Goal: Task Accomplishment & Management: Complete application form

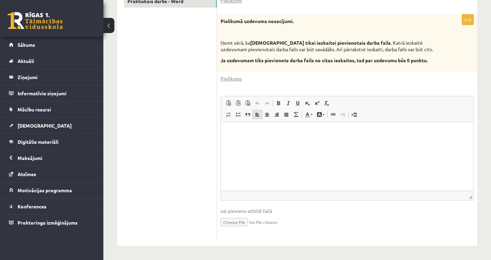
scroll to position [193, 0]
click at [232, 222] on input "file" at bounding box center [346, 222] width 253 height 14
type input "**********"
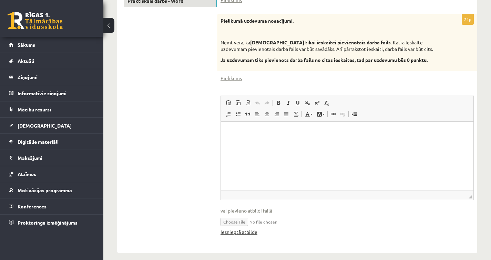
click at [241, 233] on link "Iesniegtā atbilde" at bounding box center [238, 232] width 37 height 7
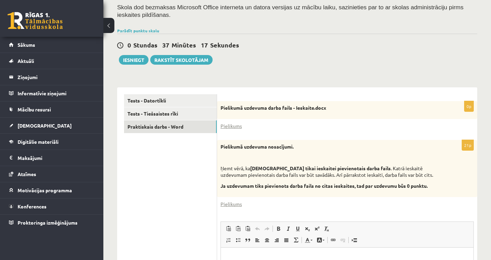
scroll to position [0, 0]
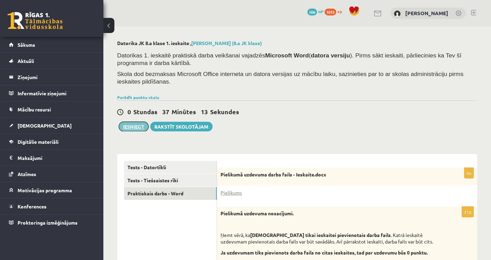
click at [132, 127] on button "Iesniegt" at bounding box center [134, 127] width 30 height 10
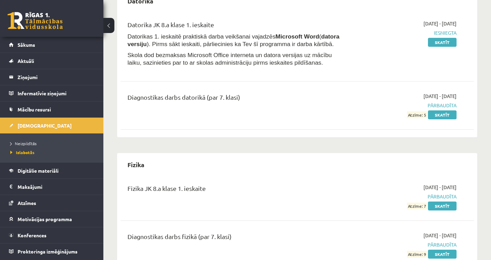
scroll to position [366, 0]
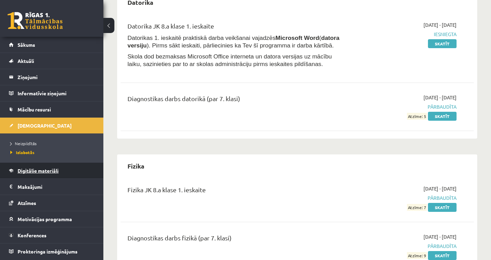
click at [70, 166] on link "Digitālie materiāli" at bounding box center [52, 171] width 86 height 16
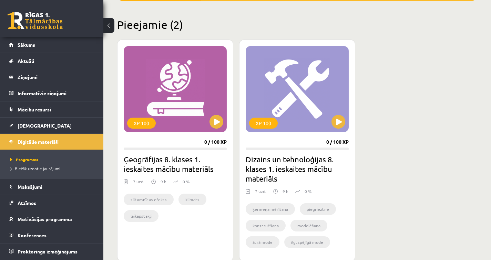
scroll to position [158, 0]
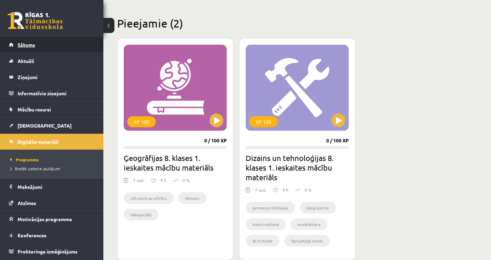
click at [33, 43] on span "Sākums" at bounding box center [27, 45] width 18 height 6
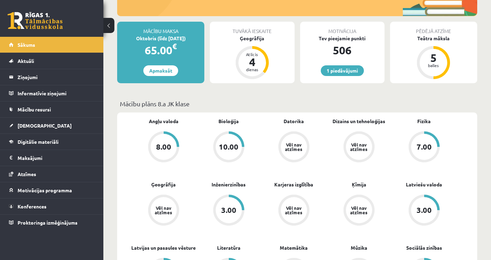
scroll to position [114, 0]
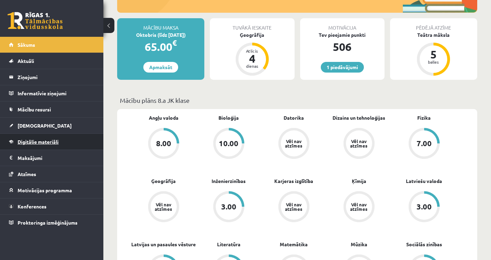
click at [65, 142] on link "Digitālie materiāli" at bounding box center [52, 142] width 86 height 16
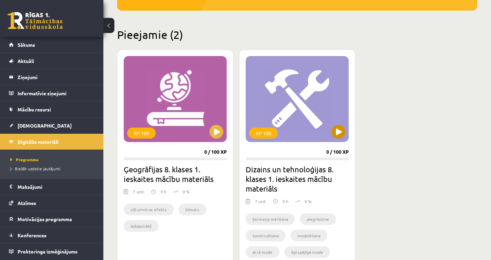
scroll to position [147, 0]
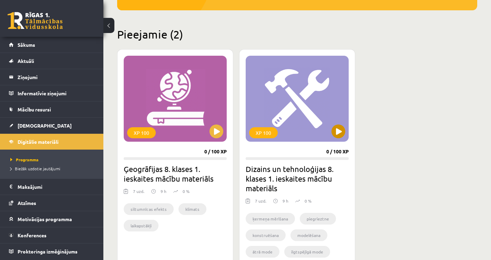
click at [331, 129] on div "XP 100" at bounding box center [296, 99] width 103 height 86
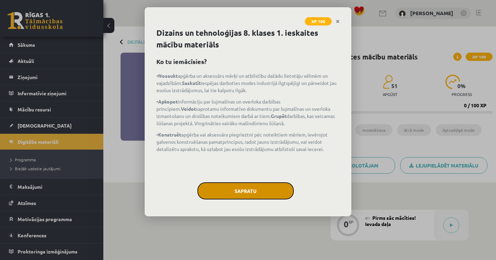
click at [257, 189] on button "Sapratu" at bounding box center [245, 190] width 96 height 17
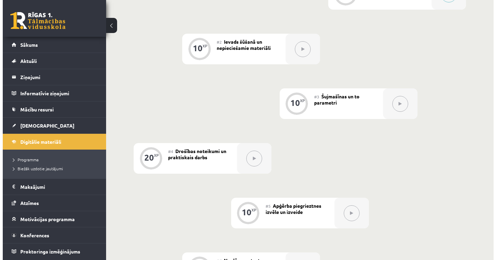
scroll to position [130, 0]
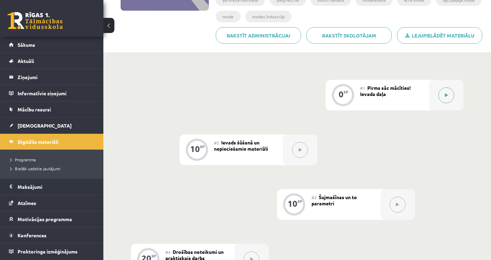
click at [445, 92] on button at bounding box center [446, 95] width 16 height 16
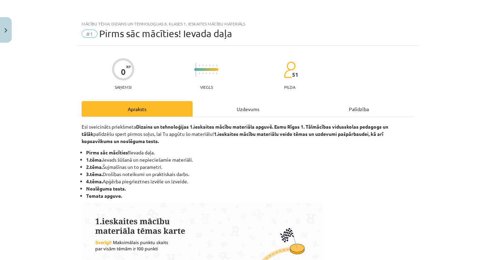
click at [257, 115] on div "Uzdevums" at bounding box center [247, 108] width 111 height 15
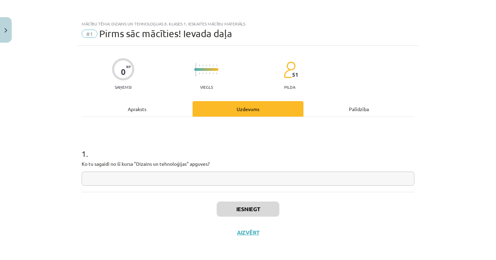
scroll to position [1, 0]
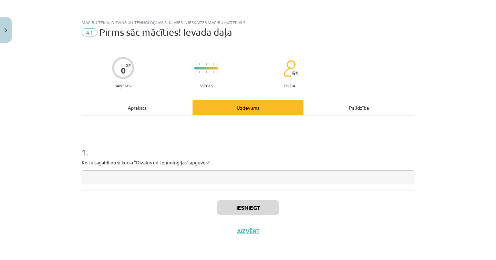
click at [182, 177] on input "text" at bounding box center [248, 177] width 333 height 14
type input "**"
click at [237, 204] on button "Iesniegt" at bounding box center [248, 207] width 63 height 15
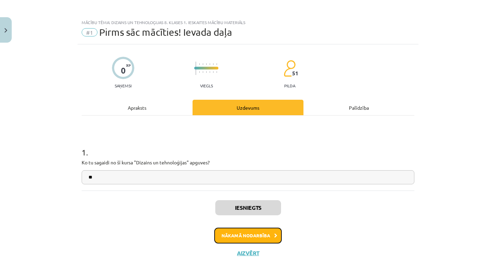
click at [247, 234] on button "Nākamā nodarbība" at bounding box center [247, 236] width 67 height 16
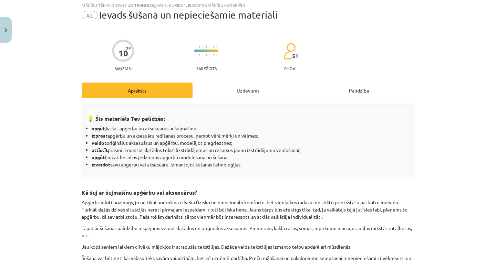
click at [250, 89] on div "Uzdevums" at bounding box center [247, 90] width 111 height 15
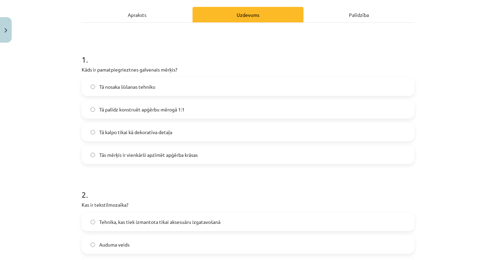
scroll to position [0, 0]
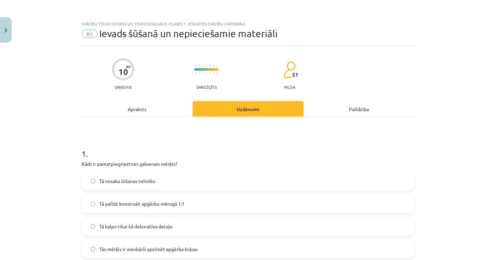
click at [169, 115] on div "Apraksts" at bounding box center [137, 108] width 111 height 15
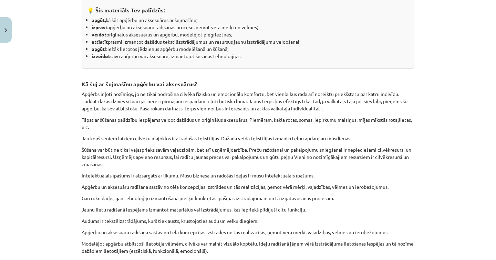
scroll to position [19, 0]
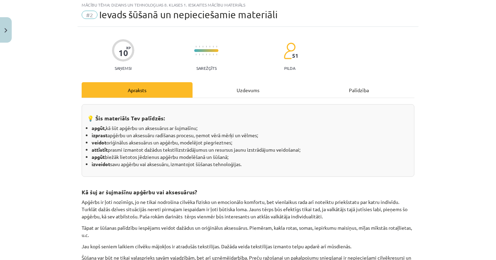
click at [236, 86] on div "Uzdevums" at bounding box center [247, 89] width 111 height 15
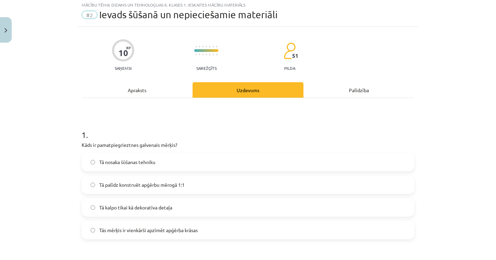
scroll to position [17, 0]
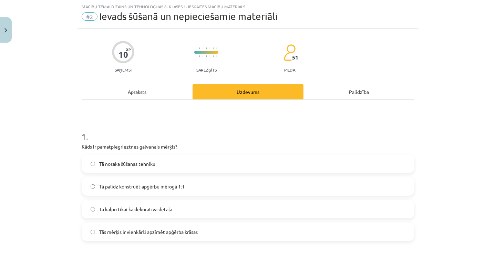
click at [145, 88] on div "Apraksts" at bounding box center [137, 91] width 111 height 15
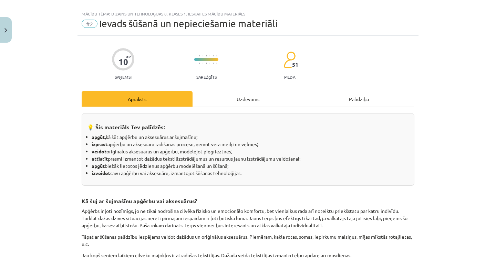
scroll to position [0, 0]
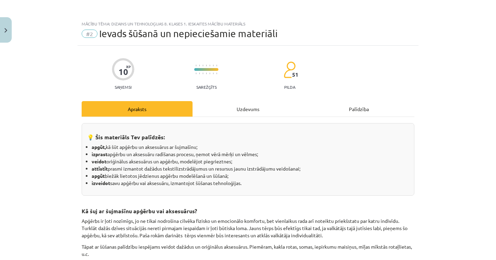
click at [247, 111] on div "Uzdevums" at bounding box center [247, 108] width 111 height 15
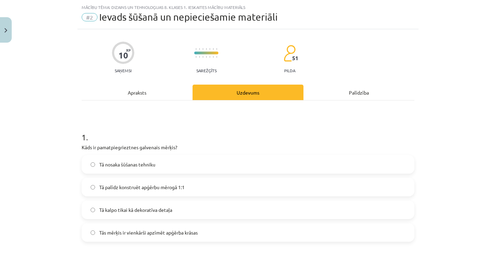
scroll to position [17, 0]
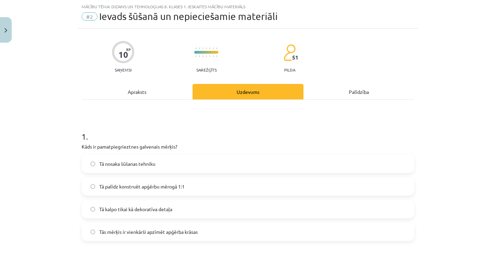
click at [134, 92] on div "Apraksts" at bounding box center [137, 91] width 111 height 15
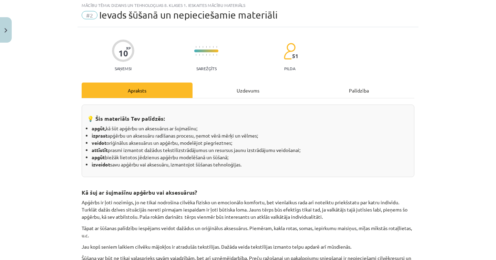
scroll to position [0, 0]
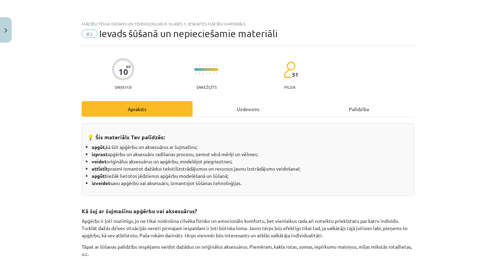
click at [252, 113] on div "Uzdevums" at bounding box center [247, 108] width 111 height 15
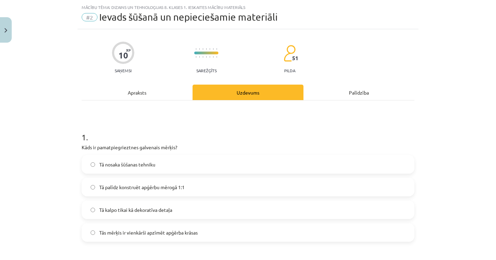
scroll to position [17, 0]
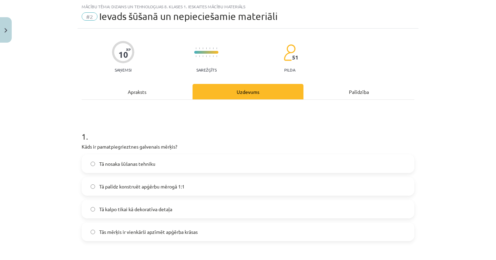
click at [151, 160] on span "Tā nosaka šūšanas tehniku" at bounding box center [127, 163] width 56 height 7
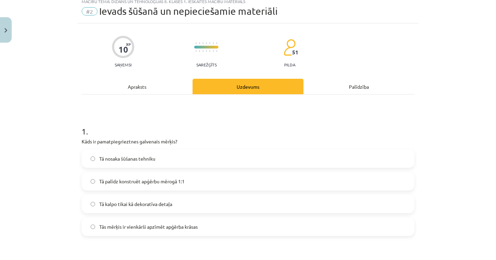
scroll to position [0, 0]
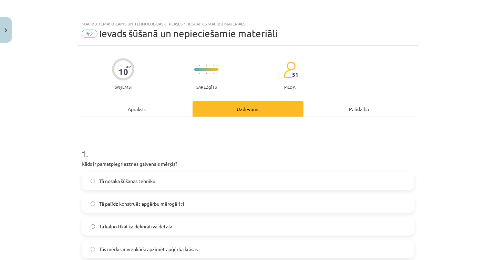
click at [139, 109] on div "Apraksts" at bounding box center [137, 108] width 111 height 15
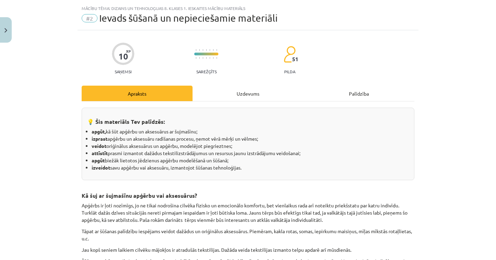
scroll to position [15, 0]
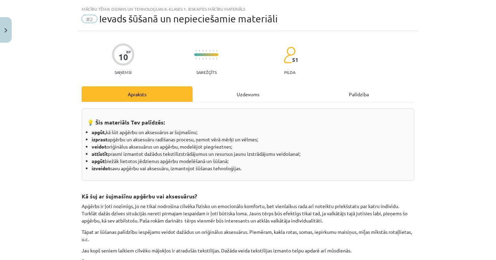
click at [250, 94] on div "Uzdevums" at bounding box center [247, 93] width 111 height 15
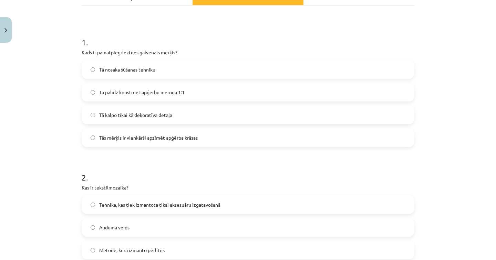
scroll to position [213, 0]
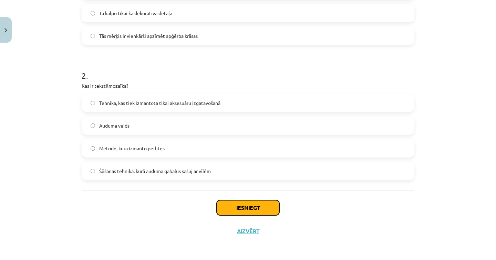
click at [260, 209] on button "Iesniegt" at bounding box center [248, 207] width 63 height 15
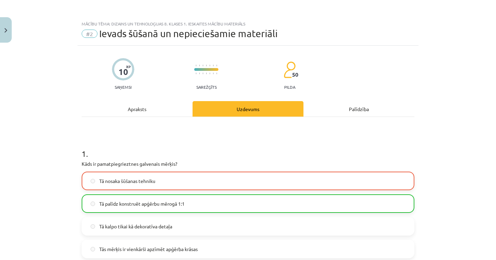
scroll to position [235, 0]
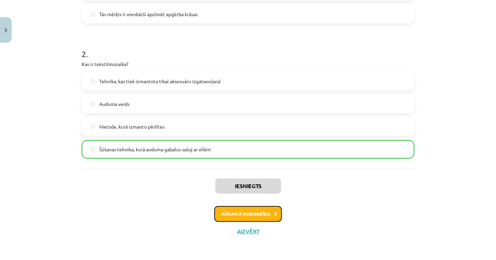
click at [254, 213] on button "Nākamā nodarbība" at bounding box center [247, 214] width 67 height 16
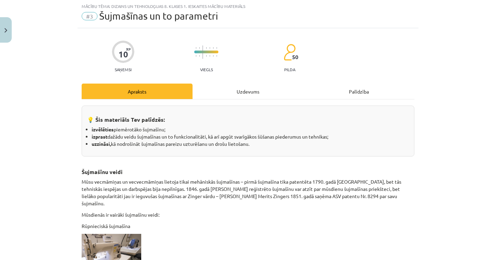
scroll to position [17, 0]
click at [244, 89] on div "Uzdevums" at bounding box center [247, 91] width 111 height 15
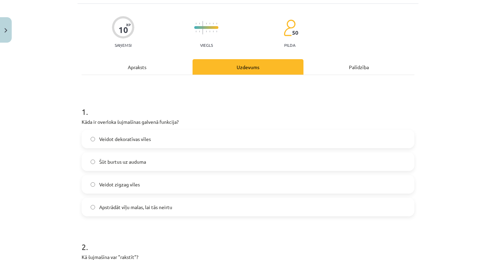
scroll to position [43, 0]
click at [143, 67] on div "Apraksts" at bounding box center [137, 66] width 111 height 15
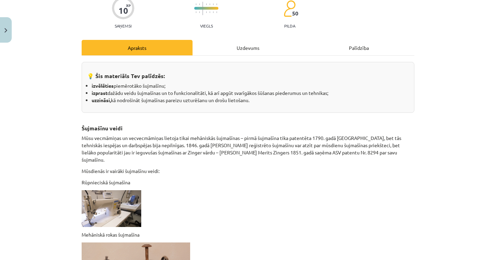
scroll to position [0, 0]
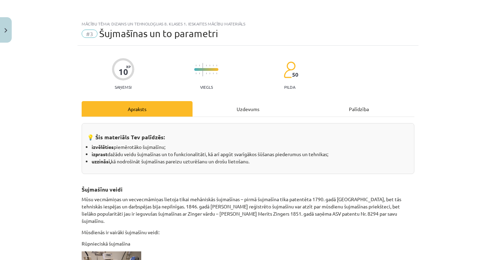
click at [233, 107] on div "Uzdevums" at bounding box center [247, 108] width 111 height 15
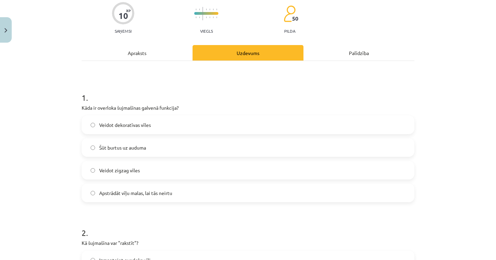
scroll to position [57, 0]
click at [139, 54] on div "Apraksts" at bounding box center [137, 51] width 111 height 15
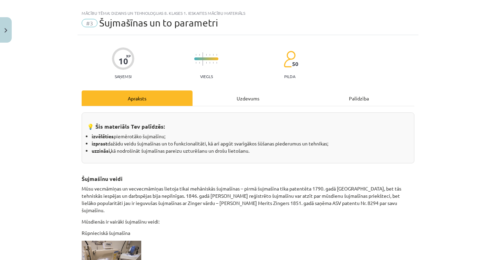
scroll to position [0, 0]
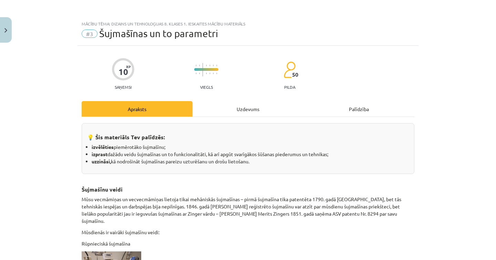
click at [245, 107] on div "Uzdevums" at bounding box center [247, 108] width 111 height 15
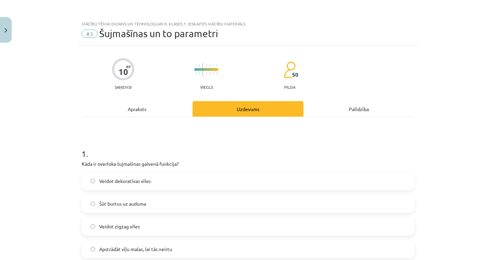
scroll to position [17, 0]
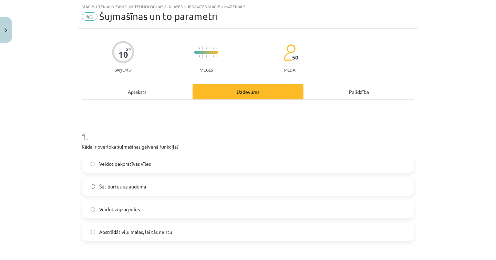
click at [136, 233] on span "Apstrādāt vīļu malas, lai tās neirtu" at bounding box center [135, 232] width 73 height 7
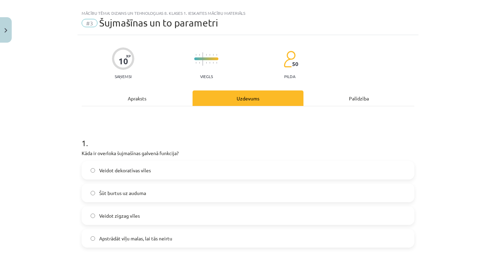
scroll to position [0, 0]
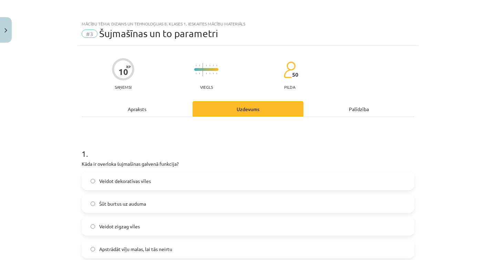
click at [141, 107] on div "Apraksts" at bounding box center [137, 108] width 111 height 15
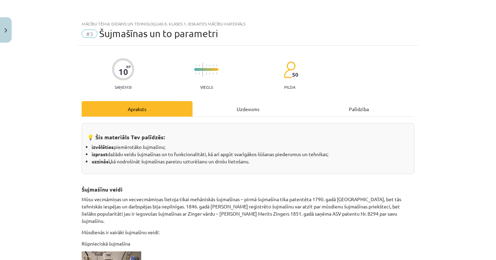
click at [248, 110] on div "Uzdevums" at bounding box center [247, 108] width 111 height 15
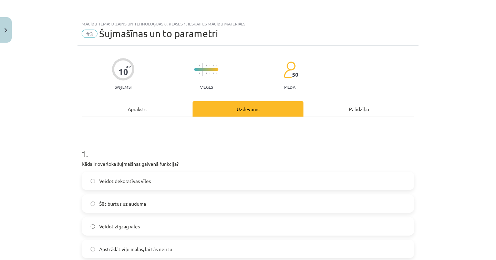
click at [136, 110] on div "Apraksts" at bounding box center [137, 108] width 111 height 15
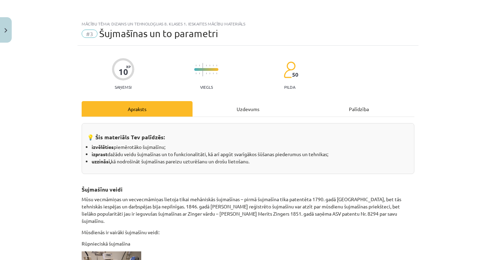
click at [244, 108] on div "Uzdevums" at bounding box center [247, 108] width 111 height 15
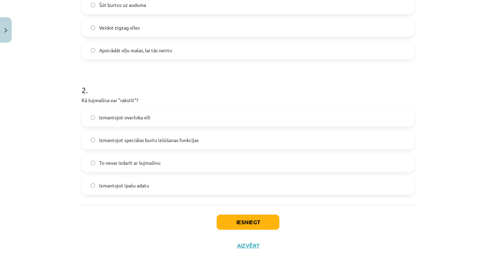
scroll to position [200, 0]
click at [95, 115] on label "Izmantojot overloka vīli" at bounding box center [247, 116] width 331 height 17
click at [255, 216] on button "Iesniegt" at bounding box center [248, 221] width 63 height 15
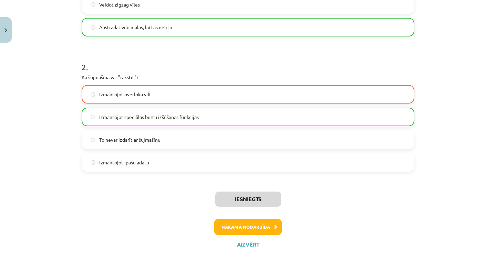
scroll to position [235, 0]
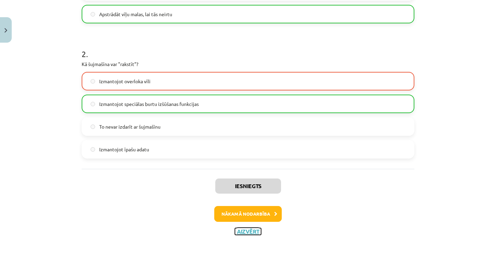
click at [239, 234] on button "Aizvērt" at bounding box center [248, 231] width 26 height 7
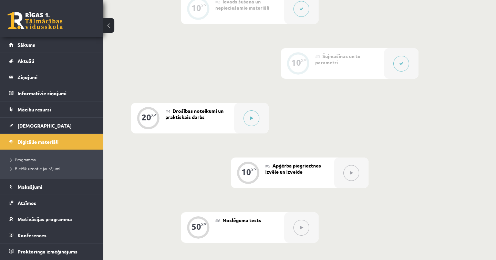
scroll to position [287, 0]
click at [249, 114] on button at bounding box center [251, 118] width 16 height 16
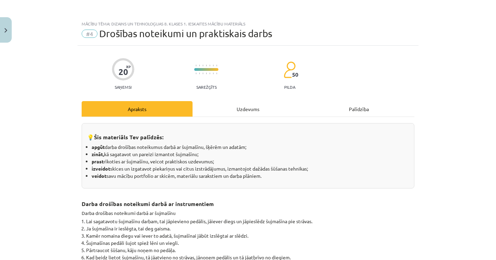
click at [248, 111] on div "Uzdevums" at bounding box center [247, 108] width 111 height 15
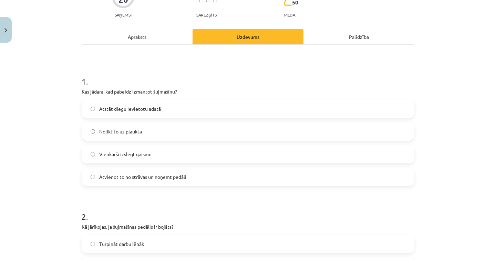
scroll to position [75, 0]
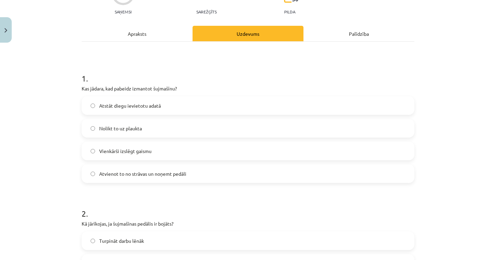
click at [138, 39] on div "Apraksts" at bounding box center [137, 33] width 111 height 15
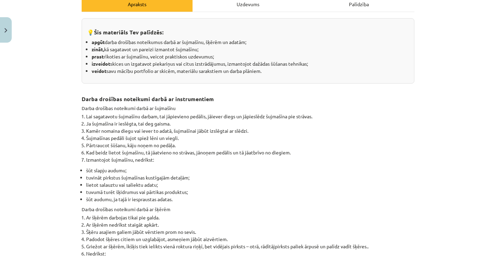
scroll to position [103, 0]
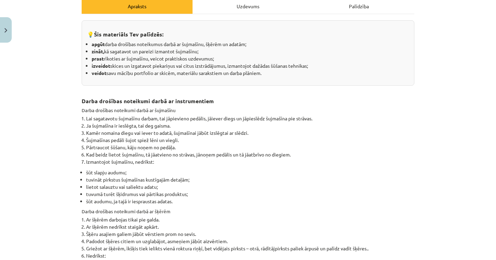
click at [231, 10] on div "Uzdevums" at bounding box center [247, 5] width 111 height 15
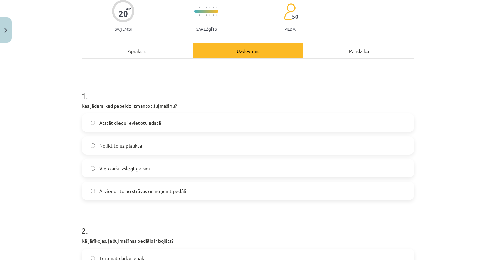
scroll to position [0, 0]
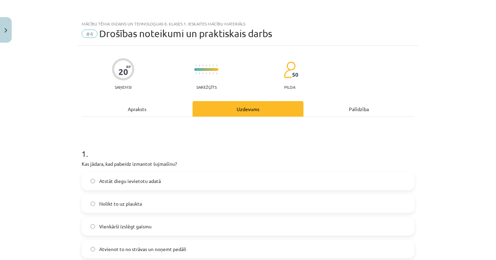
click at [141, 107] on div "Apraksts" at bounding box center [137, 108] width 111 height 15
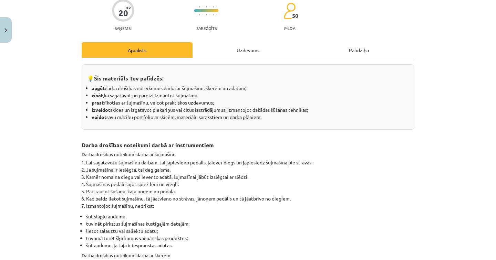
scroll to position [54, 0]
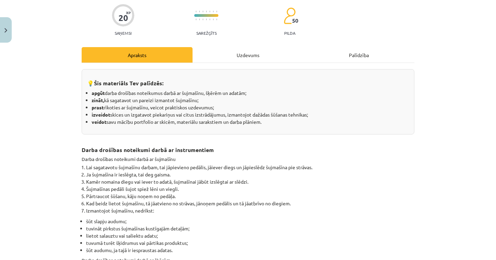
click at [241, 58] on div "Uzdevums" at bounding box center [247, 54] width 111 height 15
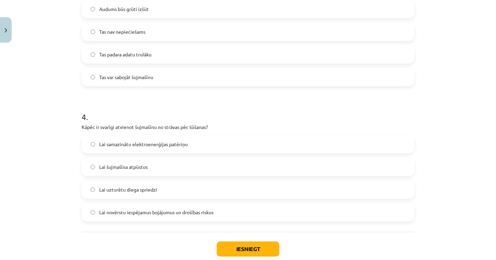
scroll to position [484, 0]
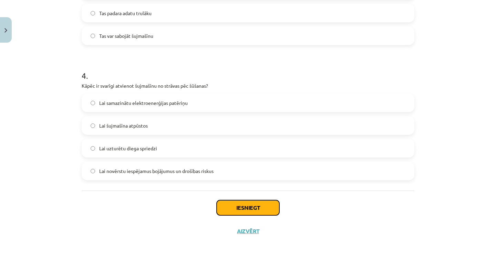
click at [253, 205] on button "Iesniegt" at bounding box center [248, 207] width 63 height 15
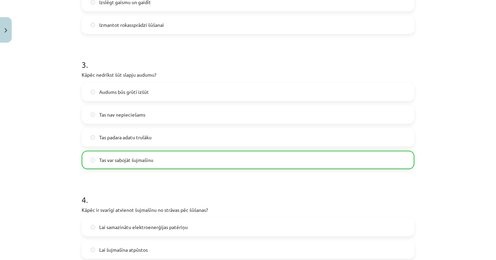
scroll to position [506, 0]
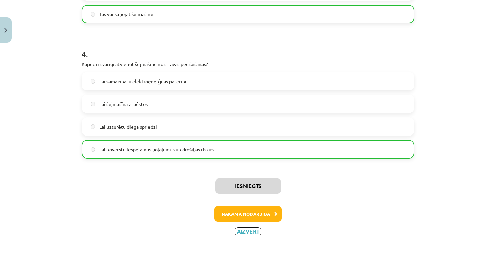
click at [248, 231] on button "Aizvērt" at bounding box center [248, 231] width 26 height 7
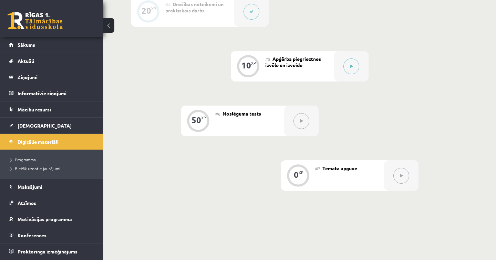
scroll to position [394, 0]
click at [347, 69] on button at bounding box center [351, 66] width 16 height 16
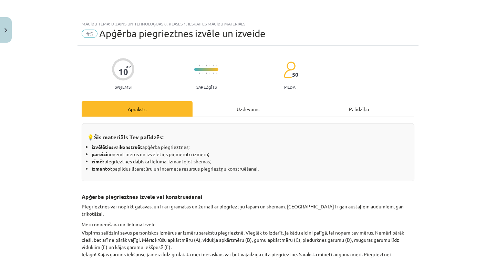
click at [237, 104] on div "Uzdevums" at bounding box center [247, 108] width 111 height 15
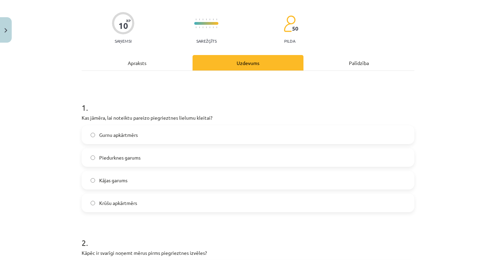
scroll to position [47, 0]
click at [140, 65] on div "Apraksts" at bounding box center [137, 61] width 111 height 15
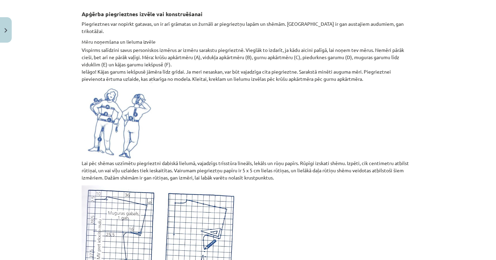
scroll to position [0, 0]
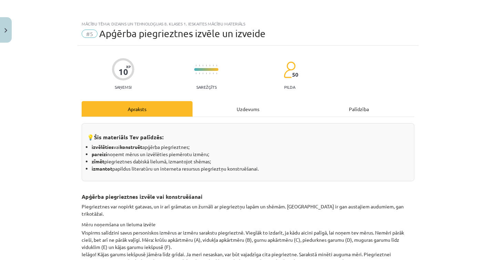
click at [250, 112] on div "Uzdevums" at bounding box center [247, 108] width 111 height 15
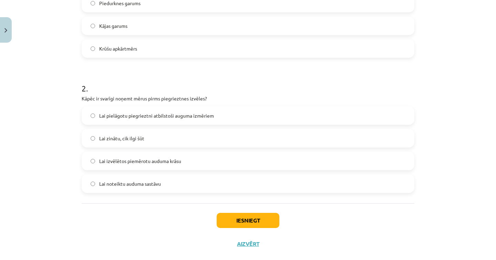
scroll to position [201, 0]
click at [233, 222] on button "Iesniegt" at bounding box center [248, 219] width 63 height 15
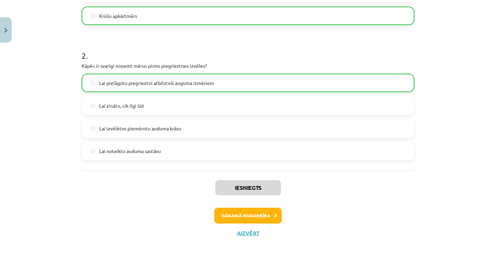
scroll to position [235, 0]
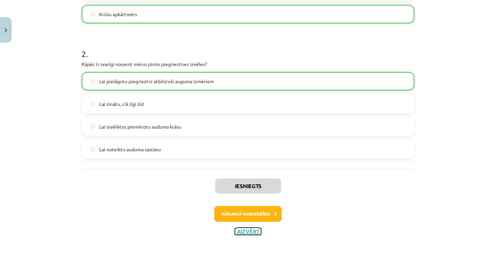
click at [244, 231] on button "Aizvērt" at bounding box center [248, 231] width 26 height 7
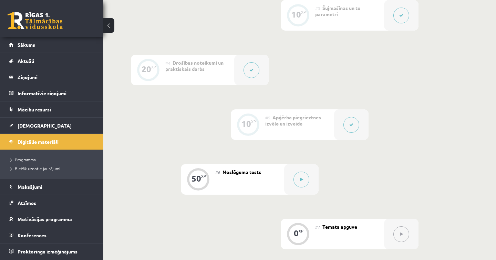
scroll to position [337, 0]
click at [295, 172] on div at bounding box center [301, 178] width 34 height 31
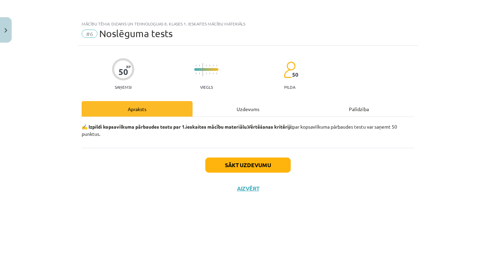
click at [259, 107] on div "Uzdevums" at bounding box center [247, 108] width 111 height 15
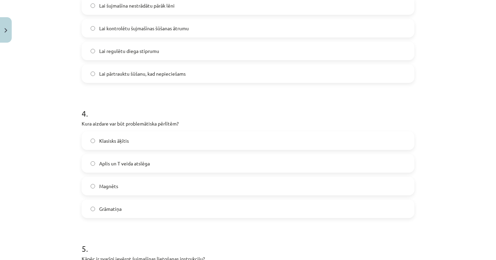
scroll to position [490, 0]
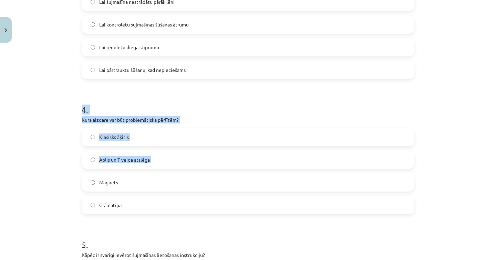
drag, startPoint x: 76, startPoint y: 112, endPoint x: 192, endPoint y: 178, distance: 133.2
click at [192, 178] on div "Mācību tēma: Dizains un tehnoloģijas 8. klases 1. ieskaites mācību materiāls #6…" at bounding box center [248, 130] width 496 height 260
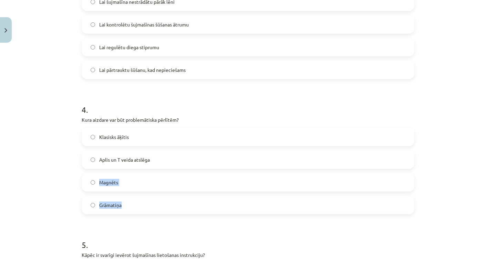
drag, startPoint x: 192, startPoint y: 178, endPoint x: 194, endPoint y: 210, distance: 32.1
click at [194, 210] on div "Klasisks āķītis Aplis un T veida atslēga Magnēts Grāmatiņa" at bounding box center [248, 171] width 333 height 87
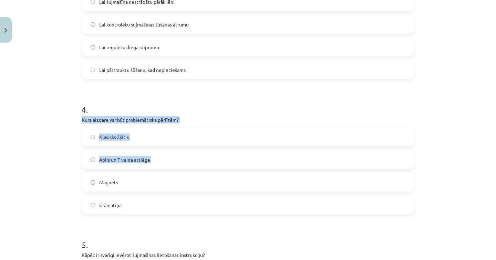
drag, startPoint x: 68, startPoint y: 116, endPoint x: 152, endPoint y: 176, distance: 103.5
click at [152, 176] on div "Mācību tēma: Dizains un tehnoloģijas 8. klases 1. ieskaites mācību materiāls #6…" at bounding box center [248, 130] width 496 height 260
click at [152, 176] on label "Magnēts" at bounding box center [247, 182] width 331 height 17
drag, startPoint x: 85, startPoint y: 104, endPoint x: 173, endPoint y: 199, distance: 129.4
click at [173, 199] on div "4 . Kura aizdare var būt problemātiska pērlītēm? Klasisks āķītis Aplis un T vei…" at bounding box center [248, 154] width 333 height 122
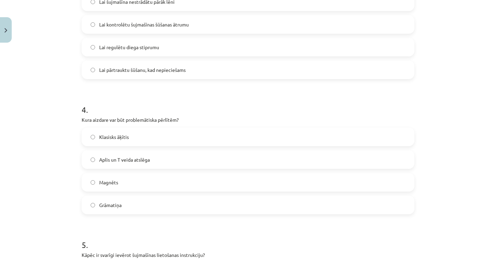
click at [43, 123] on div "Mācību tēma: Dizains un tehnoloģijas 8. klases 1. ieskaites mācību materiāls #6…" at bounding box center [248, 130] width 496 height 260
click at [97, 182] on label "Magnēts" at bounding box center [247, 182] width 331 height 17
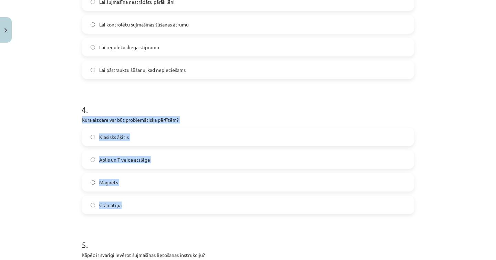
drag, startPoint x: 82, startPoint y: 119, endPoint x: 126, endPoint y: 211, distance: 102.2
click at [126, 211] on div "4 . Kura aizdare var būt problemātiska pērlītēm? Klasisks āķītis Aplis un T vei…" at bounding box center [248, 154] width 333 height 122
click at [118, 205] on span "Grāmatiņa" at bounding box center [110, 205] width 22 height 7
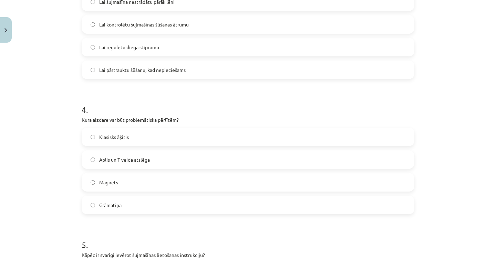
click at [83, 123] on p "Kura aizdare var būt problemātiska pērlītēm?" at bounding box center [248, 119] width 333 height 7
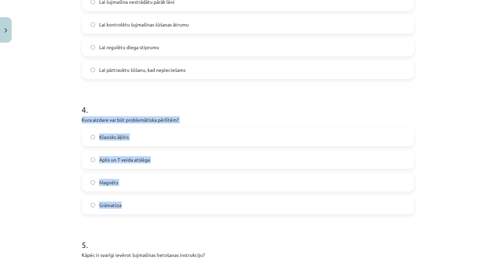
drag, startPoint x: 83, startPoint y: 118, endPoint x: 122, endPoint y: 212, distance: 102.0
click at [122, 212] on div "4 . Kura aizdare var būt problemātiska pērlītēm? Klasisks āķītis Aplis un T vei…" at bounding box center [248, 154] width 333 height 122
copy div "Kura aizdare var būt problemātiska pērlītēm? Klasisks āķītis Aplis un T veida a…"
click at [73, 188] on div "Mācību tēma: Dizains un tehnoloģijas 8. klases 1. ieskaites mācību materiāls #6…" at bounding box center [248, 130] width 496 height 260
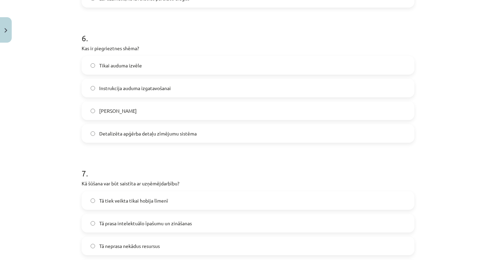
scroll to position [837, 0]
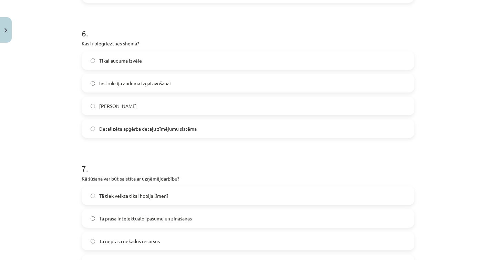
click at [100, 106] on span "Auduma griešanas rīks" at bounding box center [118, 106] width 38 height 7
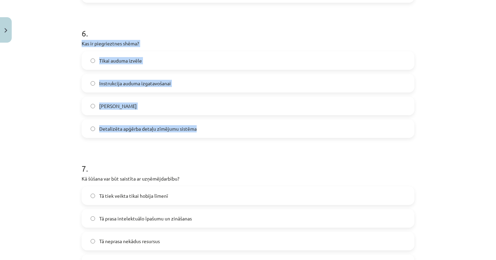
drag, startPoint x: 82, startPoint y: 42, endPoint x: 203, endPoint y: 125, distance: 146.9
click at [203, 125] on div "6 . Kas ir piegrieztnes shēma? Tikai auduma izvēle Instrukcija auduma izgatavoš…" at bounding box center [248, 78] width 333 height 122
copy div "Kas ir piegrieztnes shēma? Tikai auduma izvēle Instrukcija auduma izgatavošanai…"
click at [98, 130] on label "Detalizēta apģērba detaļu zīmējumu sistēma" at bounding box center [247, 128] width 331 height 17
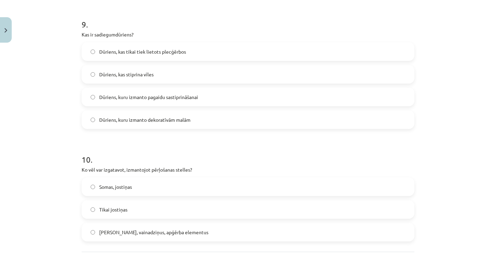
scroll to position [1263, 0]
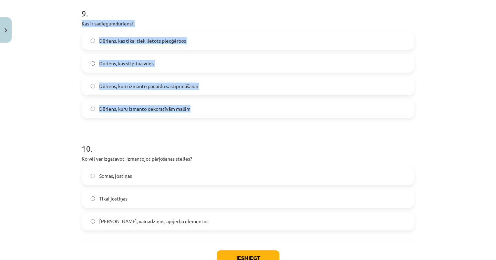
drag, startPoint x: 82, startPoint y: 23, endPoint x: 176, endPoint y: 116, distance: 132.4
click at [172, 116] on div "9 . Kas ir sadiegumdūriens? Dūriens, kas tikai tiek lietots plecģērbos Dūriens,…" at bounding box center [248, 58] width 333 height 122
copy div "Kas ir sadiegumdūriens? Dūriens, kas tikai tiek lietots plecģērbos Dūriens, kas…"
click at [114, 81] on label "Dūriens, kuru izmanto pagaidu sastiprināšanai" at bounding box center [247, 85] width 331 height 17
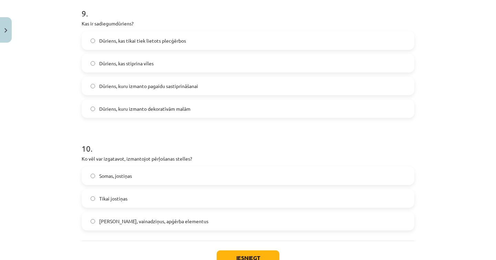
scroll to position [1314, 0]
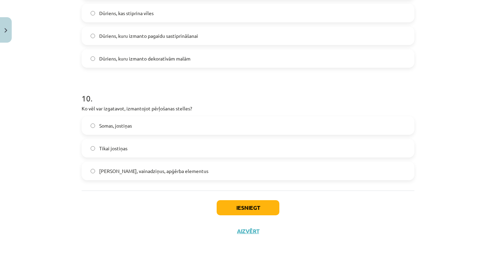
click at [247, 209] on button "Iesniegt" at bounding box center [248, 207] width 63 height 15
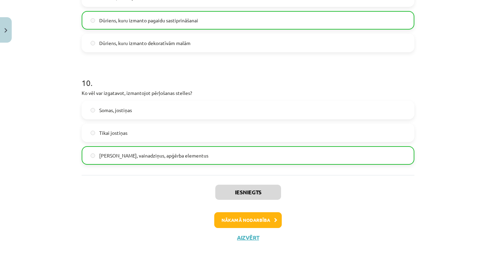
scroll to position [1335, 0]
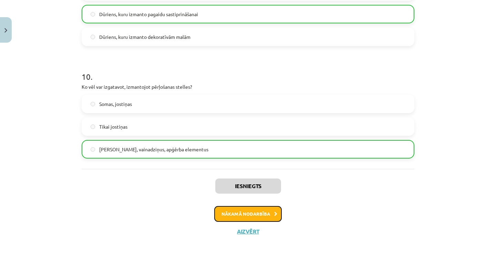
click at [229, 207] on button "Nākamā nodarbība" at bounding box center [247, 214] width 67 height 16
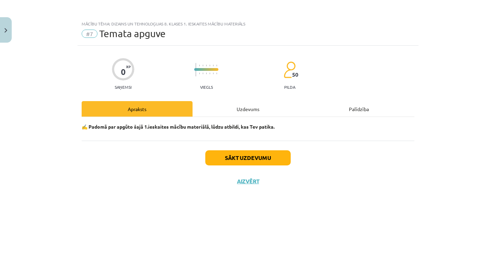
scroll to position [0, 0]
click at [246, 160] on button "Sākt uzdevumu" at bounding box center [247, 157] width 85 height 15
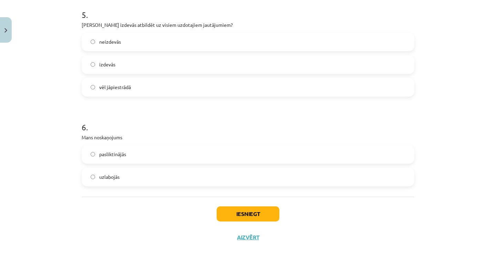
scroll to position [612, 0]
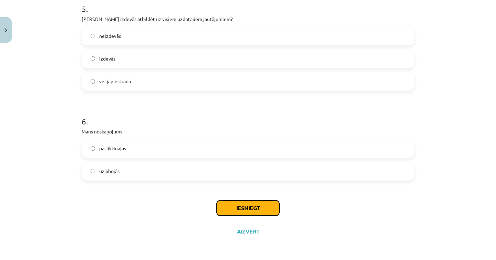
click at [239, 202] on button "Iesniegt" at bounding box center [248, 208] width 63 height 15
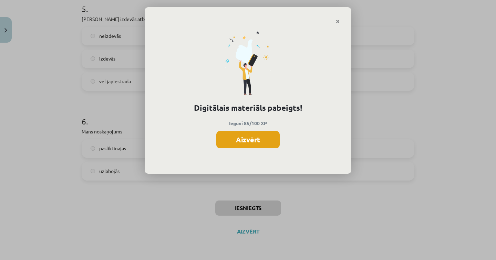
click at [270, 142] on button "Aizvērt" at bounding box center [247, 139] width 63 height 17
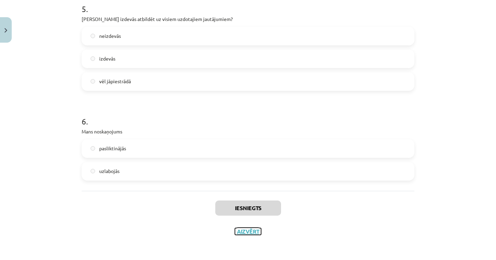
click at [245, 231] on button "Aizvērt" at bounding box center [248, 231] width 26 height 7
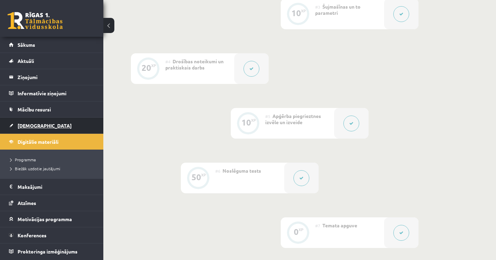
click at [76, 126] on link "[DEMOGRAPHIC_DATA]" at bounding box center [52, 126] width 86 height 16
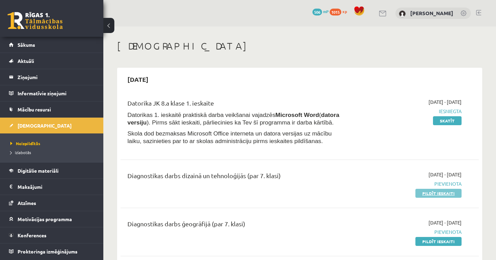
click at [430, 192] on link "Pildīt ieskaiti" at bounding box center [438, 193] width 46 height 9
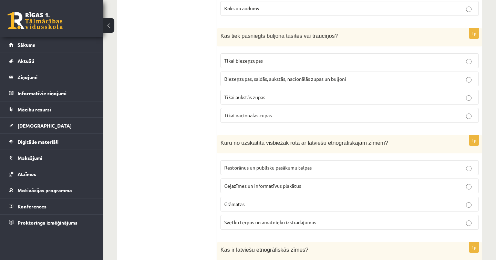
scroll to position [325, 0]
click at [384, 76] on p "Biezeņzupas, saldās, aukstās, nacionālās zupas un buljoni" at bounding box center [349, 77] width 251 height 7
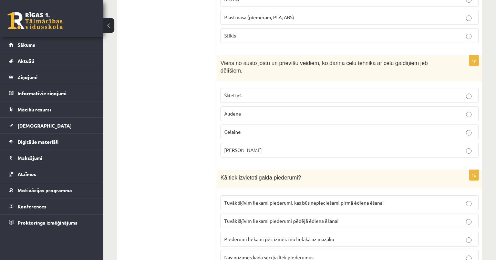
scroll to position [843, 0]
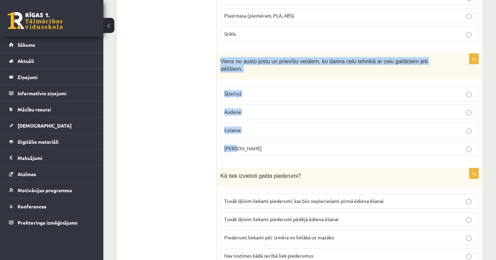
drag, startPoint x: 221, startPoint y: 59, endPoint x: 243, endPoint y: 152, distance: 95.5
click at [243, 152] on div "1p Viens no austo jostu un prievīšu veidiem, ko darina celu tehnikā ar celu gal…" at bounding box center [349, 108] width 265 height 108
click at [264, 151] on p "[PERSON_NAME]" at bounding box center [349, 148] width 251 height 7
drag, startPoint x: 221, startPoint y: 58, endPoint x: 239, endPoint y: 153, distance: 96.4
click at [239, 153] on div "1p Viens no austo jostu un prievīšu veidiem, ko darina celu tehnikā ar celu gal…" at bounding box center [349, 108] width 265 height 108
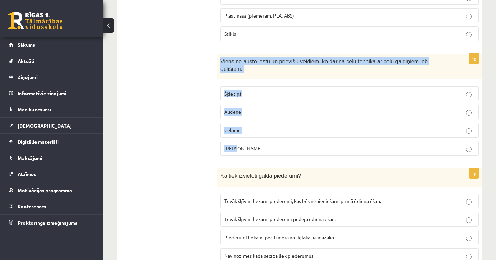
click at [261, 147] on p "[PERSON_NAME]" at bounding box center [349, 148] width 251 height 7
drag, startPoint x: 222, startPoint y: 59, endPoint x: 240, endPoint y: 148, distance: 91.0
click at [240, 148] on div "1p Viens no austo jostu un prievīšu veidiem, ko darina celu tehnikā ar celu gal…" at bounding box center [349, 108] width 265 height 108
click at [236, 146] on p "[PERSON_NAME]" at bounding box center [349, 148] width 251 height 7
drag, startPoint x: 221, startPoint y: 58, endPoint x: 247, endPoint y: 152, distance: 97.7
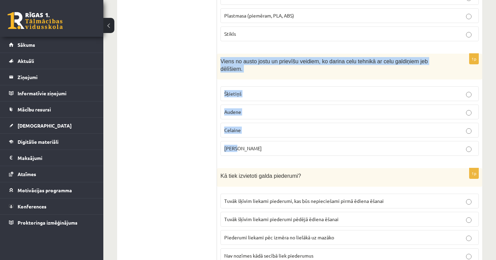
click at [247, 153] on div "1p Viens no austo jostu un prievīšu veidiem, ko darina celu tehnikā ar celu gal…" at bounding box center [349, 108] width 265 height 108
copy div "Viens no austo jostu un prievīšu veidiem, ko darina celu tehnikā ar celu galdiņ…"
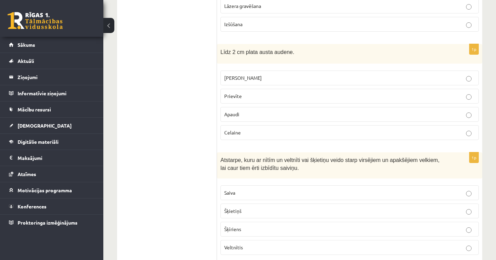
scroll to position [1196, 0]
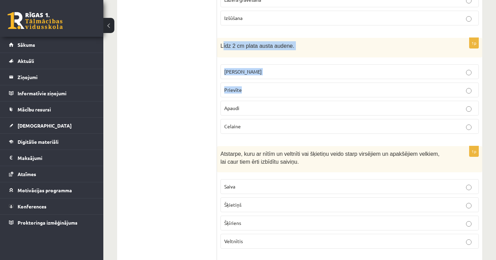
drag, startPoint x: 222, startPoint y: 43, endPoint x: 236, endPoint y: 95, distance: 54.0
click at [236, 95] on div "1p Līdz 2 cm plata austa audene. Josta Prievīte Apaudi Celaine" at bounding box center [349, 89] width 265 height 102
drag, startPoint x: 220, startPoint y: 44, endPoint x: 257, endPoint y: 129, distance: 92.7
click at [257, 129] on div "1p Līdz 2 cm plata austa audene. Josta Prievīte Apaudi Celaine" at bounding box center [349, 89] width 265 height 102
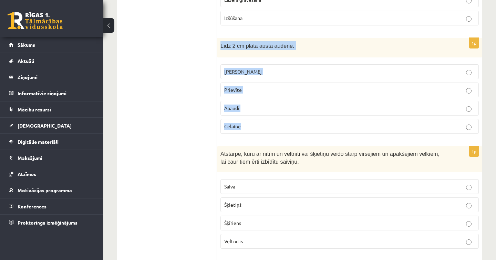
copy div "Līdz 2 cm plata austa audene. Josta Prievīte Apaudi Celaine"
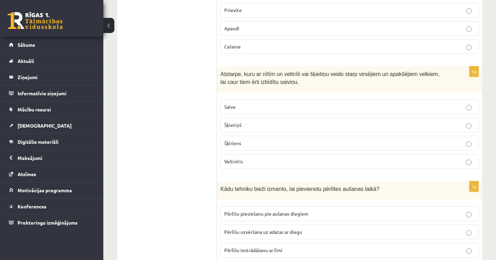
scroll to position [1279, 0]
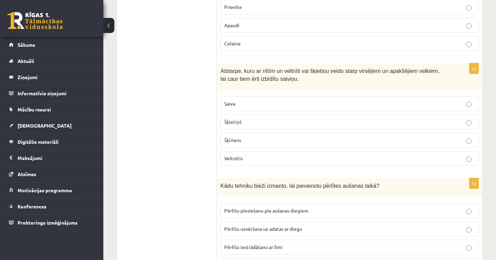
click at [465, 104] on p "Saiva" at bounding box center [349, 103] width 251 height 7
drag, startPoint x: 212, startPoint y: 69, endPoint x: 295, endPoint y: 77, distance: 83.4
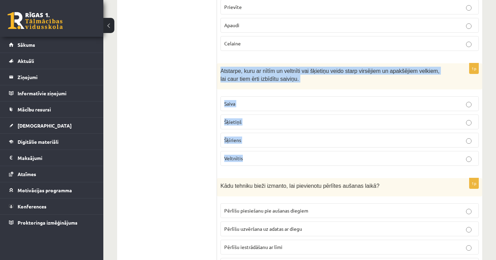
drag, startPoint x: 221, startPoint y: 67, endPoint x: 245, endPoint y: 160, distance: 95.5
click at [245, 160] on div "1p Atstarpe, kuru ar nītīm un veltnīti vai šķietiņu veido starp virsējiem un ap…" at bounding box center [349, 117] width 265 height 108
copy div "Atstarpe, kuru ar nītīm un veltnīti vai šķietiņu veido starp virsējiem un apakš…"
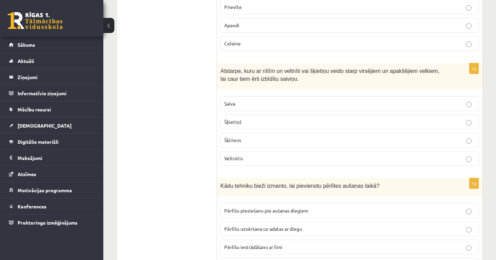
click at [301, 143] on label "Šķīriens" at bounding box center [349, 140] width 258 height 15
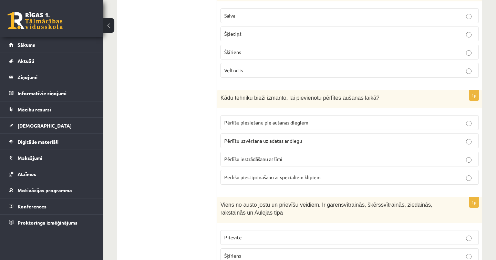
scroll to position [1372, 0]
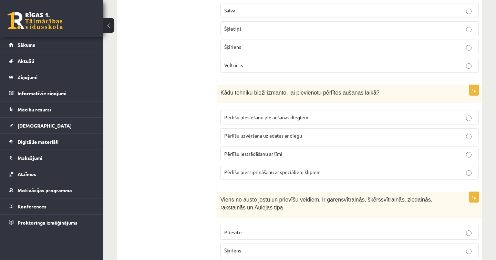
click at [324, 132] on p "Pērlīšu uzvēršana uz adatas ar diegu" at bounding box center [349, 135] width 251 height 7
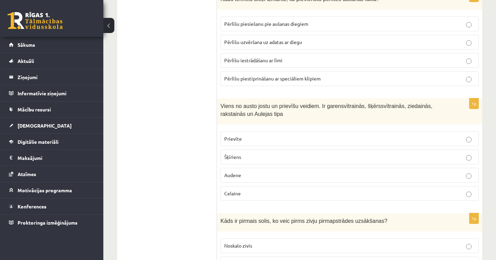
scroll to position [1466, 0]
click at [227, 139] on p "Prievīte" at bounding box center [349, 138] width 251 height 7
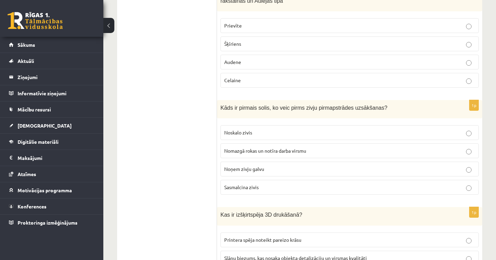
scroll to position [1580, 0]
click at [311, 150] on p "Nomazgā rokas un notīra darba virsmu" at bounding box center [349, 150] width 251 height 7
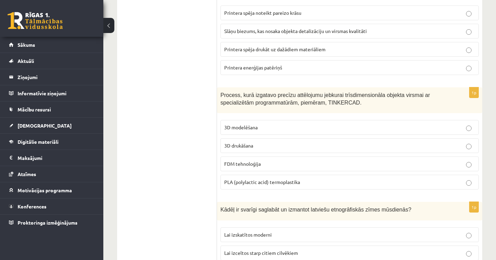
scroll to position [1808, 0]
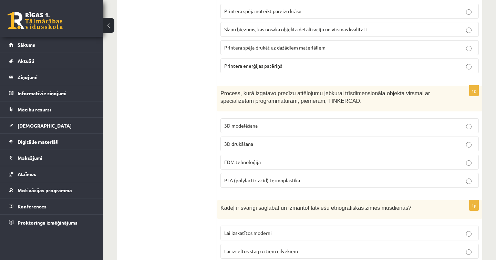
click at [237, 140] on p "3D drukāšana" at bounding box center [349, 143] width 251 height 7
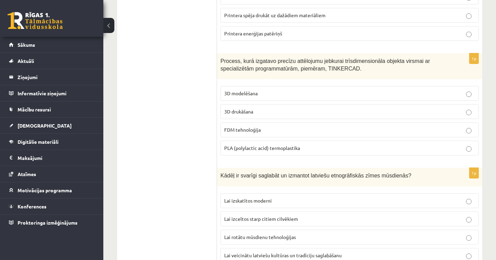
scroll to position [1842, 0]
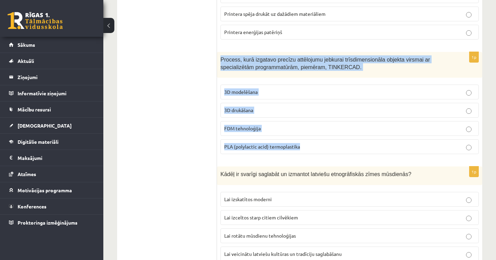
drag, startPoint x: 221, startPoint y: 55, endPoint x: 313, endPoint y: 148, distance: 131.0
click at [313, 148] on div "1p Process, kurā izgatavo precīzu attēlojumu jebkurai trīsdimensionāla objekta …" at bounding box center [349, 106] width 265 height 108
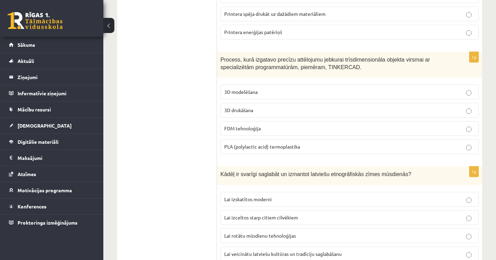
click at [289, 147] on p "PLA (polylactic acid) termoplastika" at bounding box center [349, 146] width 251 height 7
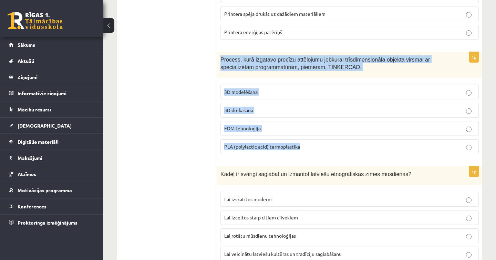
drag, startPoint x: 220, startPoint y: 55, endPoint x: 303, endPoint y: 149, distance: 125.6
click at [304, 149] on div "1p Process, kurā izgatavo precīzu attēlojumu jebkurai trīsdimensionāla objekta …" at bounding box center [349, 106] width 265 height 108
click at [274, 144] on span "PLA (polylactic acid) termoplastika" at bounding box center [262, 147] width 76 height 6
drag, startPoint x: 221, startPoint y: 56, endPoint x: 305, endPoint y: 165, distance: 137.9
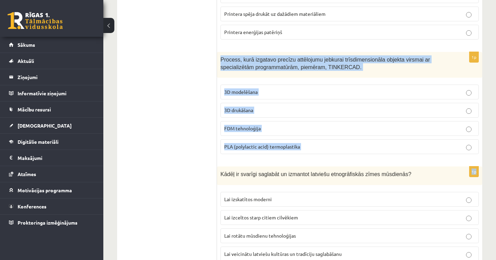
copy form "Process, kurā izgatavo precīzu attēlojumu jebkurai trīsdimensionāla objekta vir…"
click at [271, 85] on label "3D modelēšana" at bounding box center [349, 92] width 258 height 15
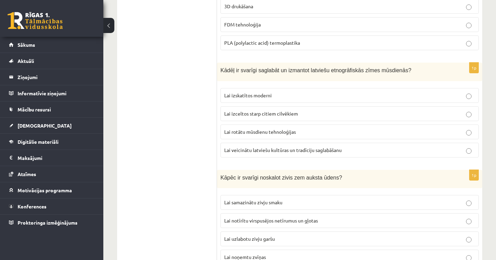
scroll to position [1955, 0]
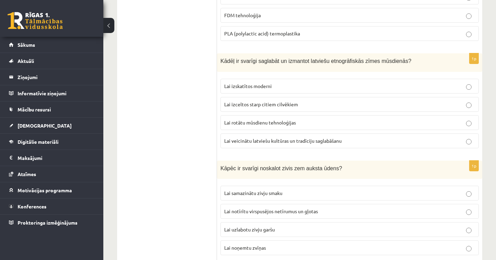
click at [223, 135] on label "Lai veicinātu latviešu kultūras un tradīciju saglabāšanu" at bounding box center [349, 141] width 258 height 15
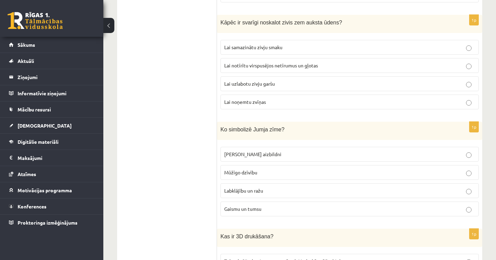
scroll to position [2115, 0]
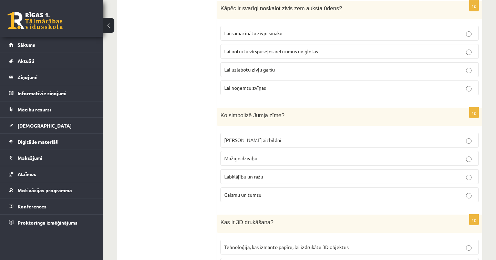
click at [296, 44] on label "Lai notīrītu virspusējos netīrumus un gļotas" at bounding box center [349, 51] width 258 height 15
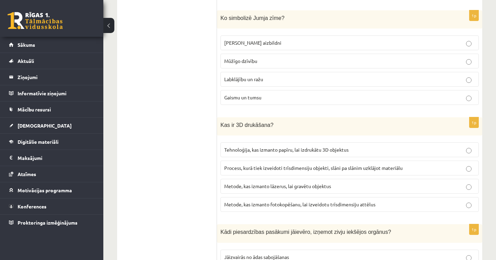
scroll to position [2213, 0]
click at [262, 79] on p "Labklājību un ražu" at bounding box center [349, 78] width 251 height 7
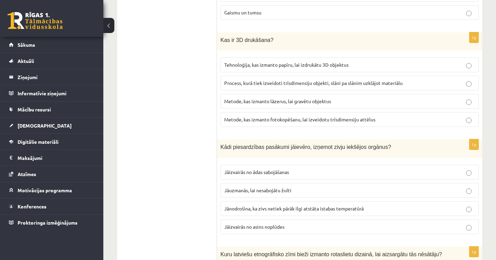
scroll to position [2302, 0]
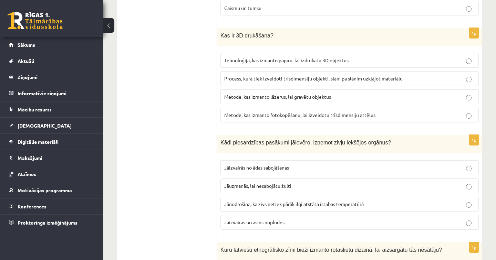
click at [232, 75] on span "Process, kurā tiek izveidoti trīsdimensiju objekti, slāni pa slānim uzklājot ma…" at bounding box center [313, 78] width 178 height 6
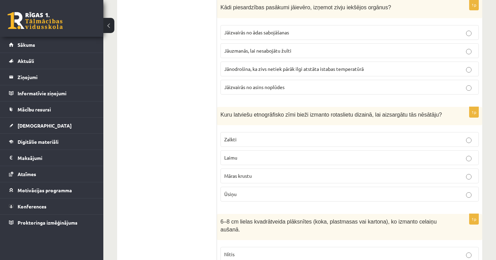
scroll to position [2436, 0]
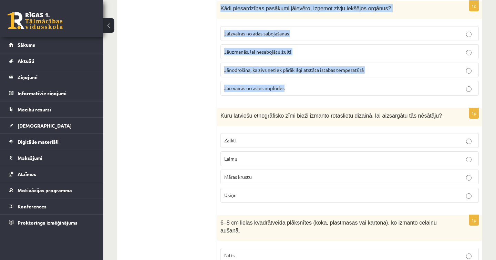
drag, startPoint x: 221, startPoint y: 4, endPoint x: 290, endPoint y: 88, distance: 109.4
click at [290, 88] on div "1p Kādi piesardzības pasākumi jāievēro, izņemot zivju iekšējos orgānus? Jāizvai…" at bounding box center [349, 51] width 265 height 100
click at [276, 87] on span "Jāizvairās no asins noplūdes" at bounding box center [254, 88] width 60 height 6
drag, startPoint x: 220, startPoint y: 5, endPoint x: 288, endPoint y: 94, distance: 111.6
click at [288, 94] on div "1p Kādi piesardzības pasākumi jāievēro, izņemot zivju iekšējos orgānus? Jāizvai…" at bounding box center [349, 51] width 265 height 100
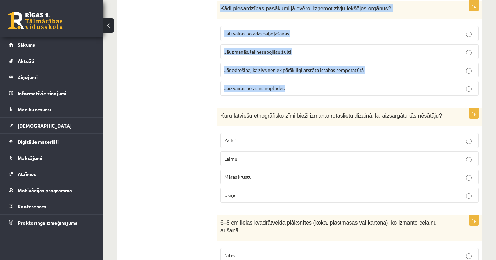
click at [284, 95] on fieldset "Jāizvairās no ādas sabojāšanas Jāuzmanās, lai nesabojātu žulti Jānodrošina, ka …" at bounding box center [349, 60] width 258 height 75
drag, startPoint x: 219, startPoint y: 5, endPoint x: 287, endPoint y: 89, distance: 108.0
click at [287, 89] on div "1p Kādi piesardzības pasākumi jāievēro, izņemot zivju iekšējos orgānus? Jāizvai…" at bounding box center [349, 51] width 265 height 100
copy div "Kādi piesardzības pasākumi jāievēro, izņemot zivju iekšējos orgānus? Jāizvairās…"
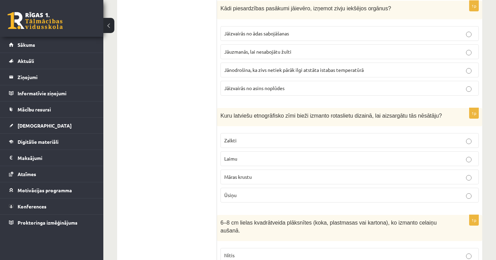
click at [311, 50] on p "Jāuzmanās, lai nesabojātu žulti" at bounding box center [349, 51] width 251 height 7
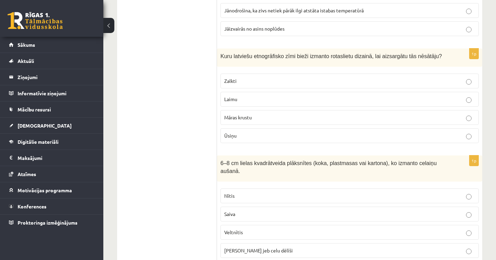
scroll to position [2498, 0]
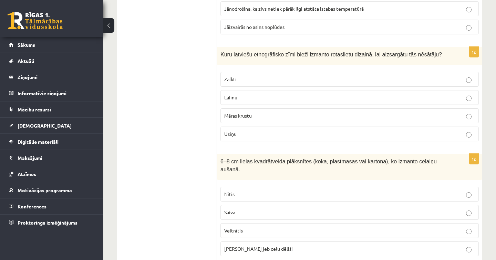
click at [258, 112] on p "Māras krustu" at bounding box center [349, 115] width 251 height 7
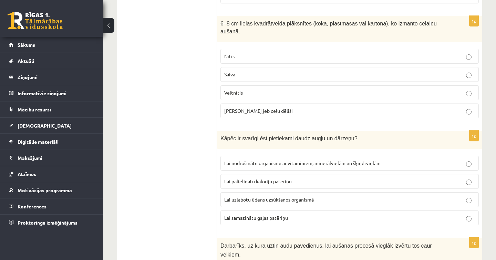
scroll to position [2633, 0]
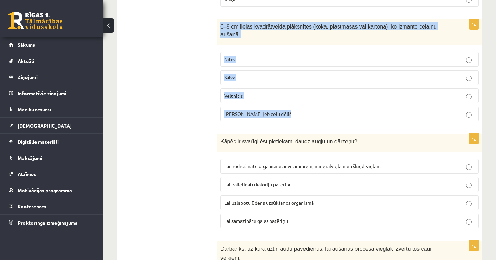
drag, startPoint x: 221, startPoint y: 22, endPoint x: 290, endPoint y: 117, distance: 117.2
click at [290, 117] on div "1p 6–8 cm lielas kvadrātveida plāksnītes (koka, plastmasas vai kartona), ko izm…" at bounding box center [349, 73] width 265 height 108
click at [268, 111] on span "[PERSON_NAME] jeb celu dēlīši" at bounding box center [258, 114] width 69 height 6
drag, startPoint x: 220, startPoint y: 22, endPoint x: 285, endPoint y: 109, distance: 108.3
click at [285, 109] on div "1p 6–8 cm lielas kvadrātveida plāksnītes (koka, plastmasas vai kartona), ko izm…" at bounding box center [349, 73] width 265 height 108
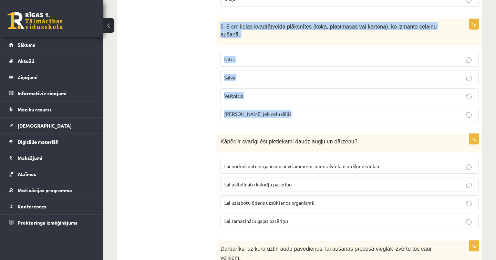
copy div "6–8 cm lielas kvadrātveida plāksnītes (koka, plastmasas vai kartona), ko izmant…"
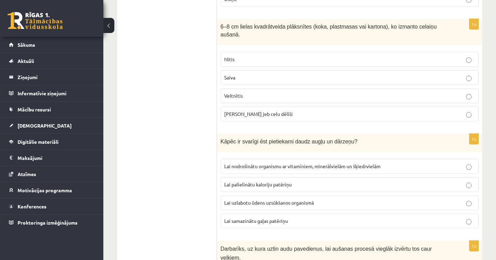
click at [305, 111] on p "[PERSON_NAME] jeb celu dēlīši" at bounding box center [349, 114] width 251 height 7
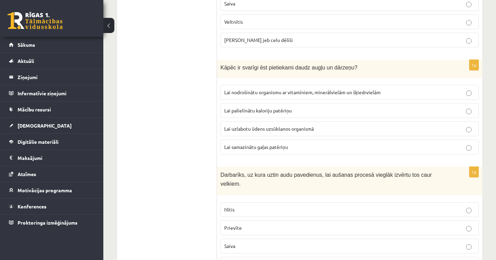
scroll to position [2707, 0]
click at [317, 85] on label "Lai nodrošinātu organismu ar vitamīniem, minerālvielām un šķiedrvielām" at bounding box center [349, 92] width 258 height 15
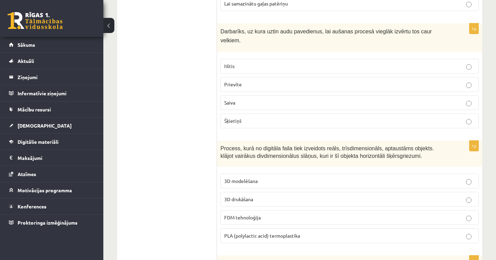
scroll to position [2851, 0]
drag, startPoint x: 215, startPoint y: 112, endPoint x: 240, endPoint y: 124, distance: 27.7
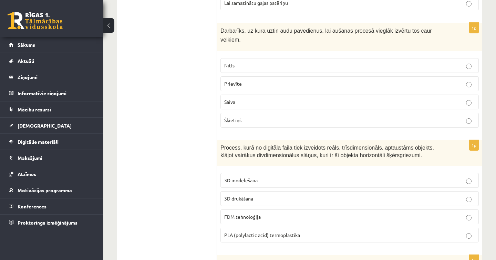
click at [239, 124] on fieldset "Nītis Prievīte Saiva Šķietiņš" at bounding box center [349, 92] width 258 height 75
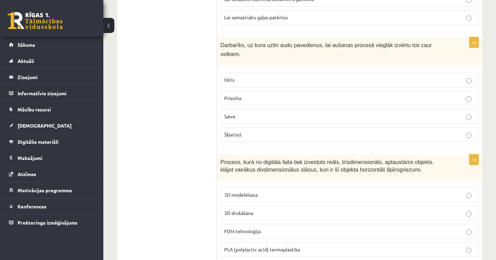
scroll to position [2837, 0]
click at [221, 42] on span "Darbarīks, uz kura uztin audu pavedienus, lai aušanas procesā vieglāk izvērtu t…" at bounding box center [325, 49] width 211 height 15
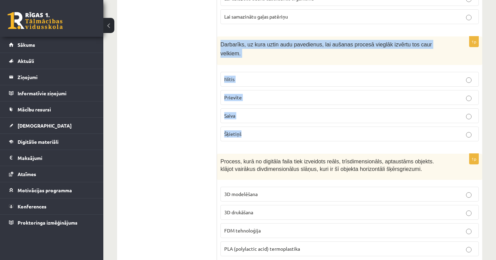
drag, startPoint x: 221, startPoint y: 41, endPoint x: 249, endPoint y: 131, distance: 94.6
click at [249, 132] on div "1p Darbarīks, uz kura uztin audu pavedienus, lai aušanas procesā vieglāk izvērt…" at bounding box center [349, 91] width 265 height 111
copy div "Darbarīks, uz kura uztin audu pavedienus, lai aušanas procesā vieglāk izvērtu t…"
click at [267, 113] on p "Saiva" at bounding box center [349, 115] width 251 height 7
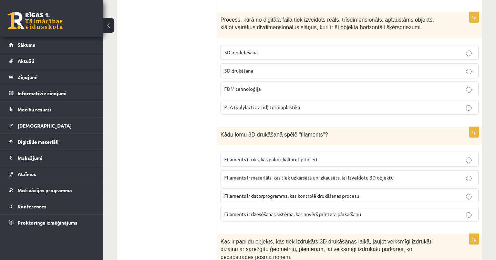
scroll to position [2981, 0]
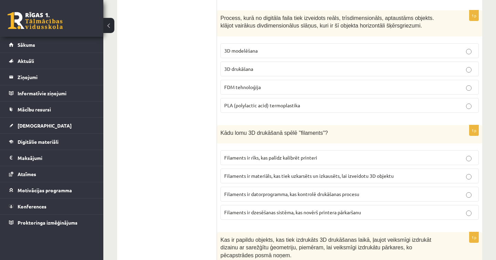
click at [237, 66] on span "3D drukāšana" at bounding box center [238, 69] width 29 height 6
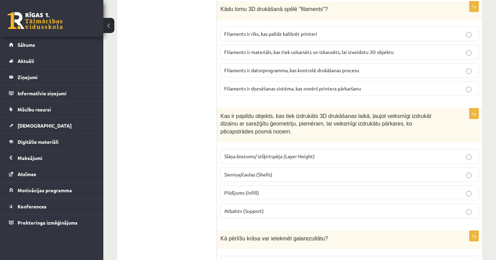
scroll to position [3104, 0]
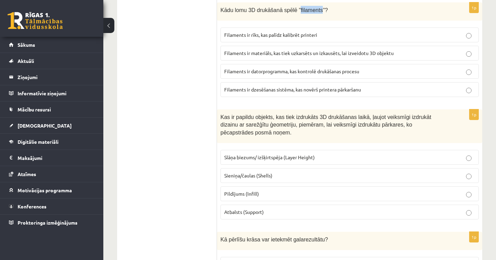
drag, startPoint x: 301, startPoint y: 3, endPoint x: 322, endPoint y: 8, distance: 21.5
click at [322, 8] on span "Kādu lomu 3D drukāšanā spēlē "filaments"?" at bounding box center [273, 10] width 107 height 6
copy span "filaments"
click at [368, 54] on label "Filaments ir materiāls, kas tiek uzkarsēts un izkausēts, lai izveidotu 3D objek…" at bounding box center [349, 53] width 258 height 15
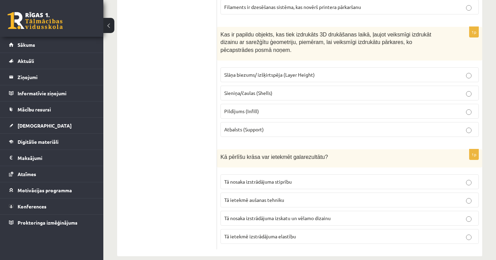
scroll to position [3192, 0]
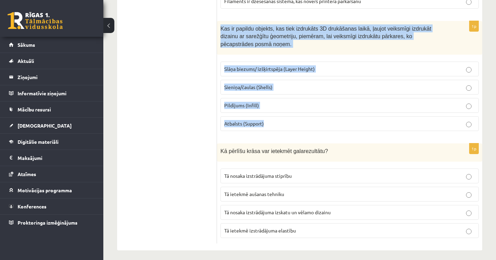
drag, startPoint x: 221, startPoint y: 22, endPoint x: 272, endPoint y: 127, distance: 116.7
click at [272, 127] on div "1p Kas ir papildu objekts, kas tiek izdrukāts 3D drukāšanas laikā, ļaujot veiks…" at bounding box center [349, 79] width 265 height 116
copy div "Kas ir papildu objekts, kas tiek izdrukāts 3D drukāšanas laikā, ļaujot veiksmīg…"
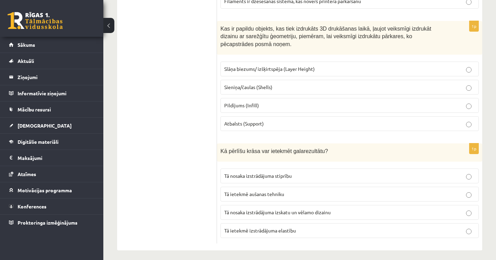
click at [333, 121] on p "Atbalsts (Support)" at bounding box center [349, 123] width 251 height 7
click at [225, 209] on span "Tā nosaka izstrādājuma izskatu un vēlamo dizainu" at bounding box center [277, 212] width 106 height 6
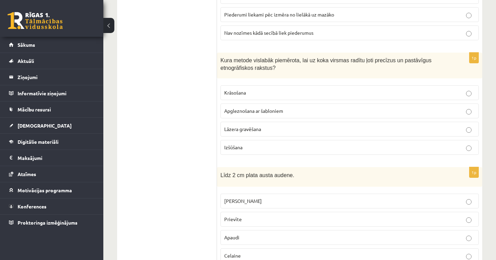
scroll to position [0, 0]
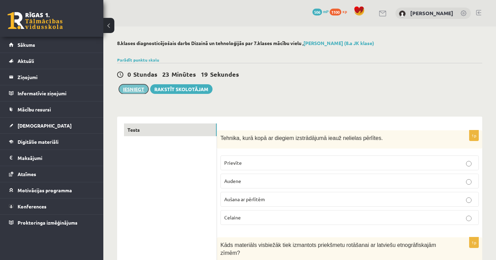
click at [127, 91] on button "Iesniegt" at bounding box center [134, 89] width 30 height 10
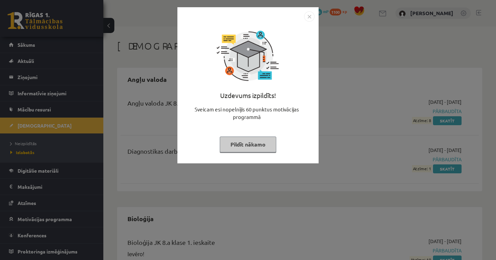
click at [244, 150] on button "Pildīt nākamo" at bounding box center [248, 145] width 56 height 16
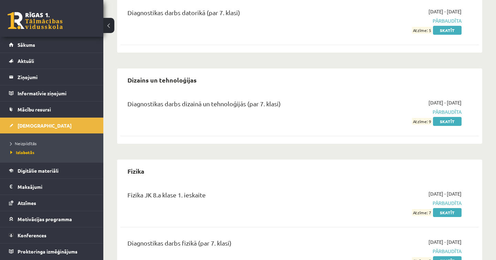
scroll to position [453, 0]
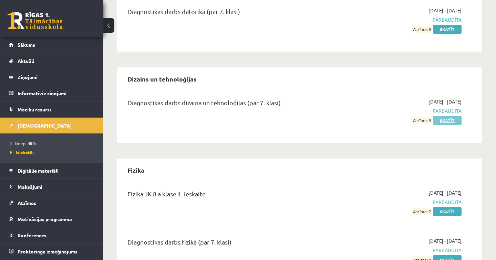
click at [441, 119] on link "Skatīt" at bounding box center [447, 120] width 29 height 9
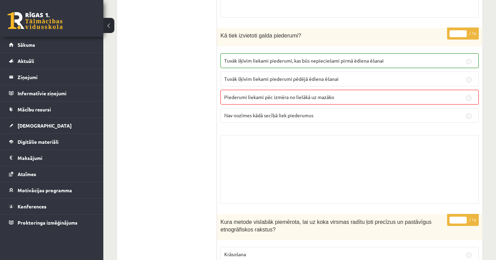
scroll to position [1602, 0]
